Goal: Task Accomplishment & Management: Manage account settings

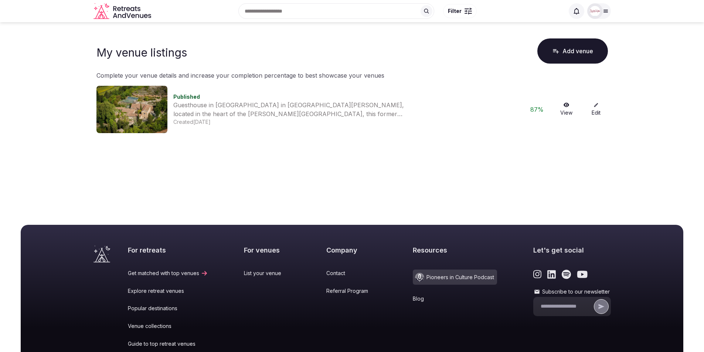
click at [163, 106] on img at bounding box center [131, 109] width 71 height 47
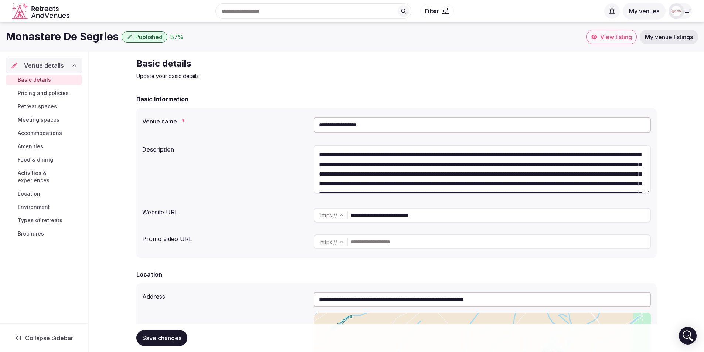
click at [615, 37] on span "View listing" at bounding box center [616, 36] width 32 height 7
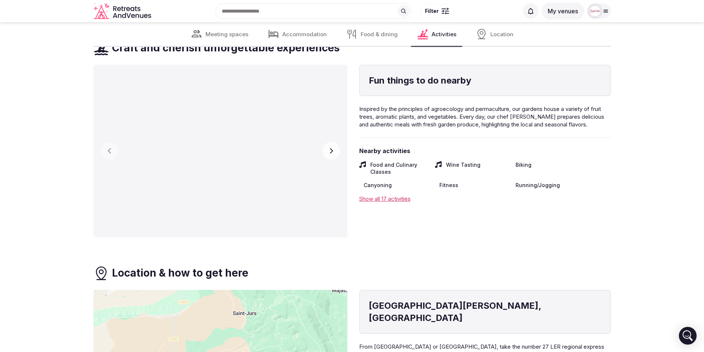
scroll to position [2773, 0]
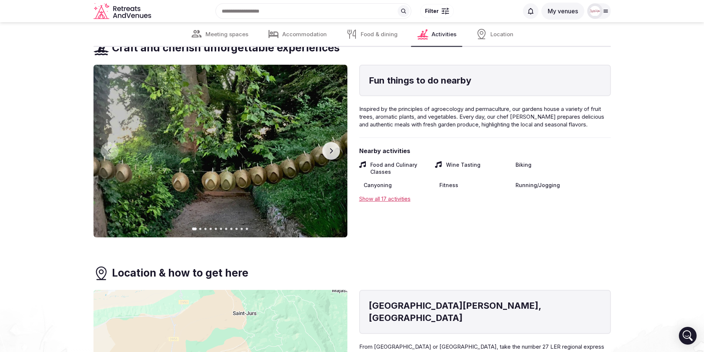
click at [330, 142] on button "Next slide" at bounding box center [331, 151] width 18 height 18
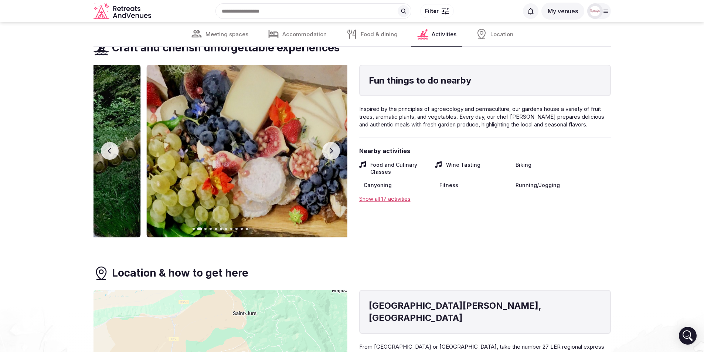
click at [330, 142] on button "Next slide" at bounding box center [331, 151] width 18 height 18
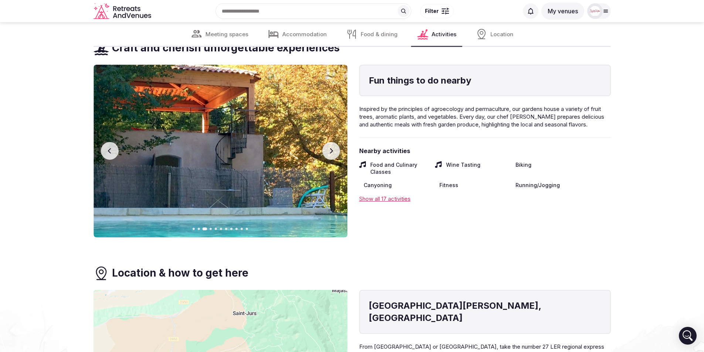
click at [330, 142] on button "Next slide" at bounding box center [331, 151] width 18 height 18
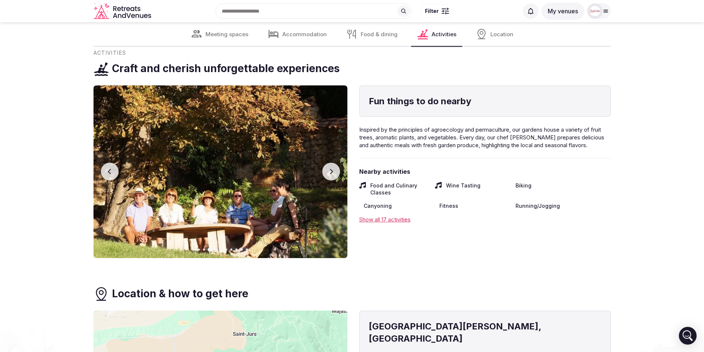
scroll to position [2742, 0]
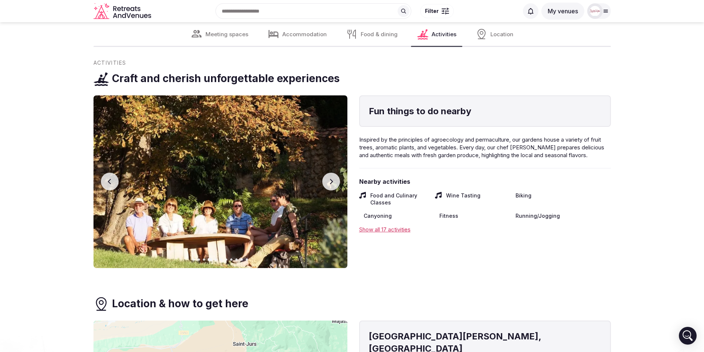
click at [331, 173] on button "Next slide" at bounding box center [331, 182] width 18 height 18
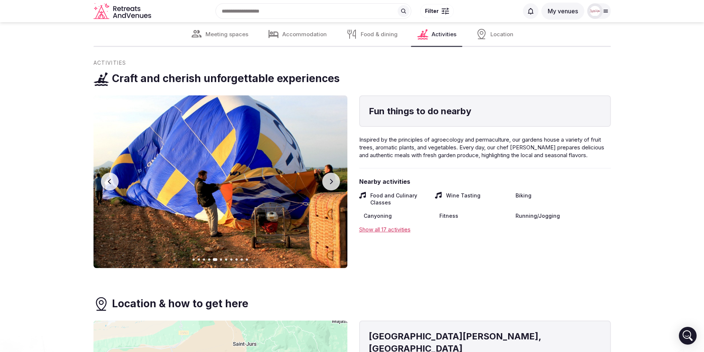
click at [331, 178] on icon "button" at bounding box center [331, 181] width 6 height 6
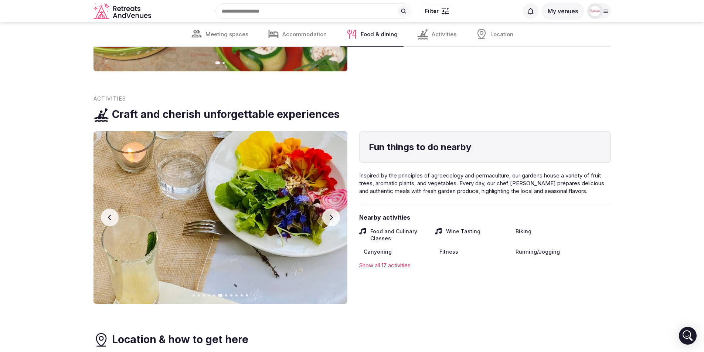
scroll to position [2700, 0]
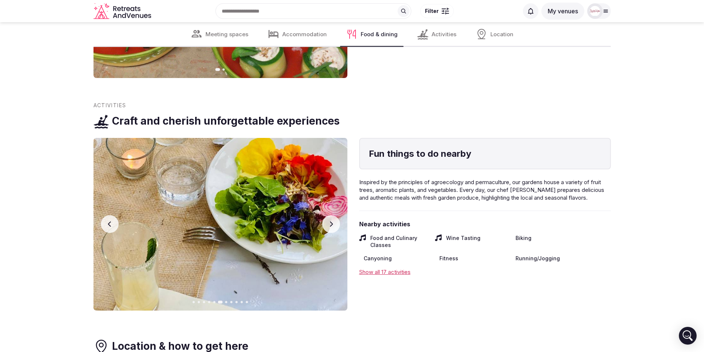
click at [332, 221] on icon "button" at bounding box center [331, 224] width 6 height 6
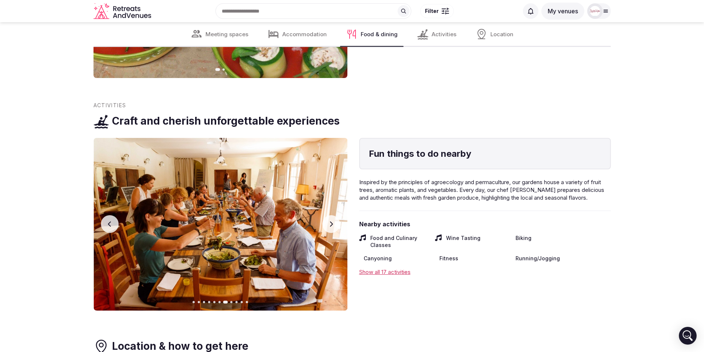
click at [332, 221] on icon "button" at bounding box center [331, 224] width 6 height 6
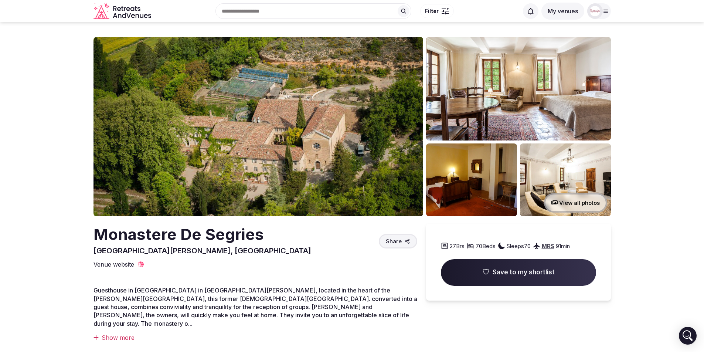
scroll to position [0, 0]
